Goal: Task Accomplishment & Management: Use online tool/utility

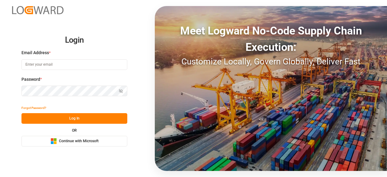
click at [54, 61] on input at bounding box center [74, 64] width 106 height 11
type input "[EMAIL_ADDRESS][DOMAIN_NAME]"
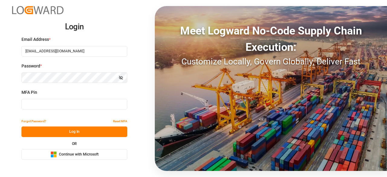
click at [65, 105] on input at bounding box center [74, 104] width 106 height 11
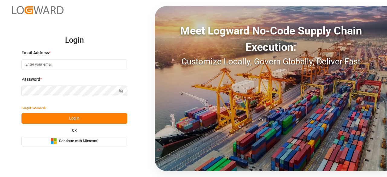
click at [41, 62] on input at bounding box center [74, 64] width 106 height 11
type input "[EMAIL_ADDRESS][DOMAIN_NAME]"
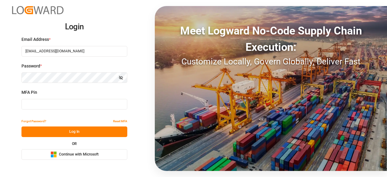
type input "634518"
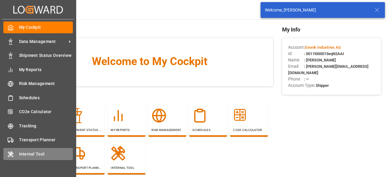
click at [21, 160] on div "Internal Tool Internal Tool" at bounding box center [38, 154] width 70 height 12
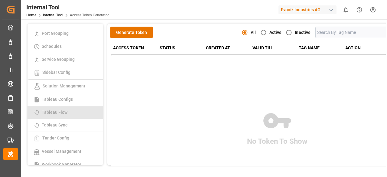
scroll to position [170, 0]
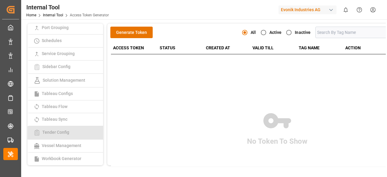
click at [61, 133] on span "Tender Config" at bounding box center [56, 132] width 31 height 5
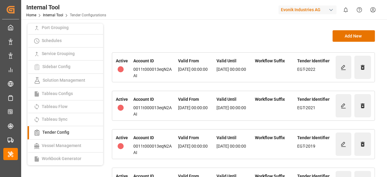
click at [322, 8] on div "Evonik Industries AG" at bounding box center [307, 9] width 58 height 9
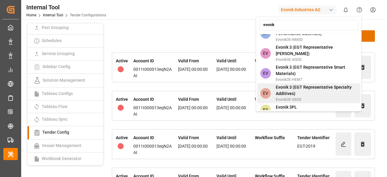
scroll to position [92, 0]
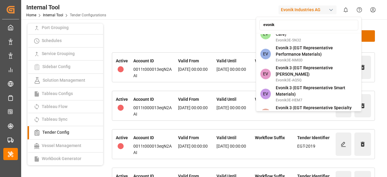
type input "evonik"
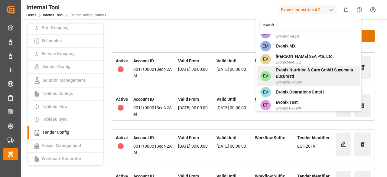
scroll to position [411, 0]
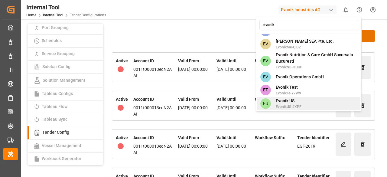
click at [287, 98] on span "Evonik US" at bounding box center [289, 101] width 26 height 6
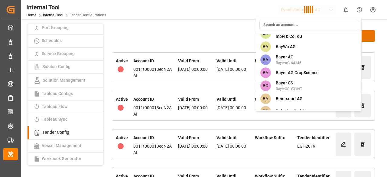
scroll to position [1705, 0]
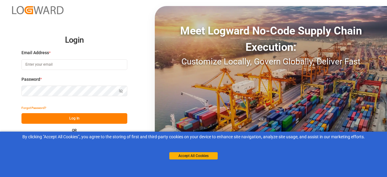
click at [40, 62] on input at bounding box center [74, 64] width 106 height 11
type input "[EMAIL_ADDRESS][DOMAIN_NAME]"
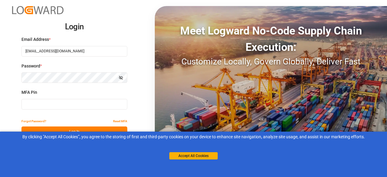
type input "879312"
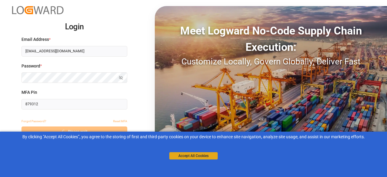
click at [203, 159] on button "Accept All Cookies" at bounding box center [193, 155] width 48 height 7
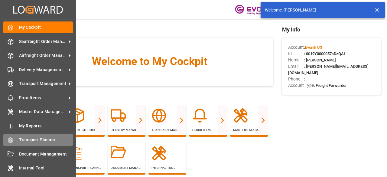
scroll to position [0, 0]
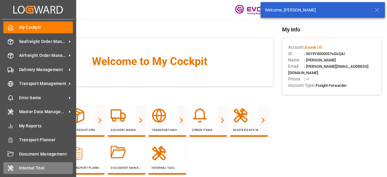
click at [36, 163] on div "Internal Tool Internal Tool" at bounding box center [38, 168] width 70 height 12
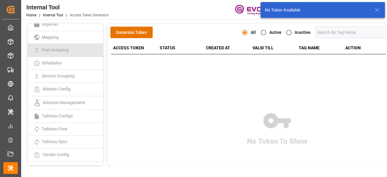
scroll to position [183, 0]
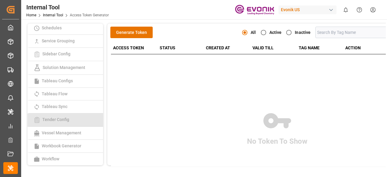
click at [58, 125] on link "Tender Config" at bounding box center [66, 119] width 76 height 13
